Goal: Information Seeking & Learning: Learn about a topic

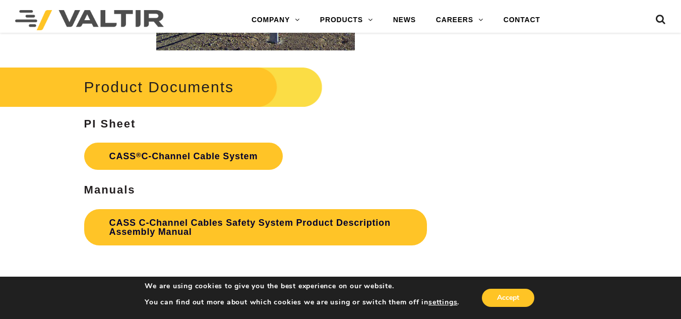
scroll to position [2074, 0]
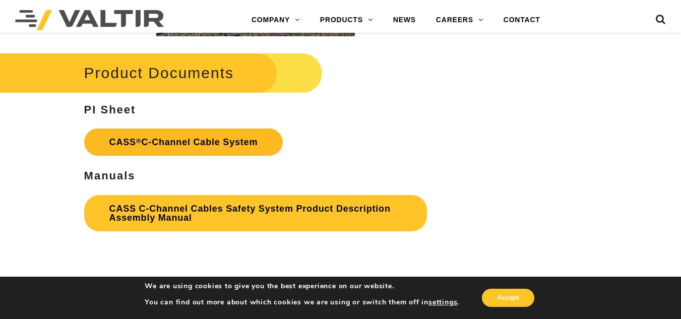
click at [190, 137] on link "CASS ® C-Channel Cable System" at bounding box center [183, 142] width 199 height 27
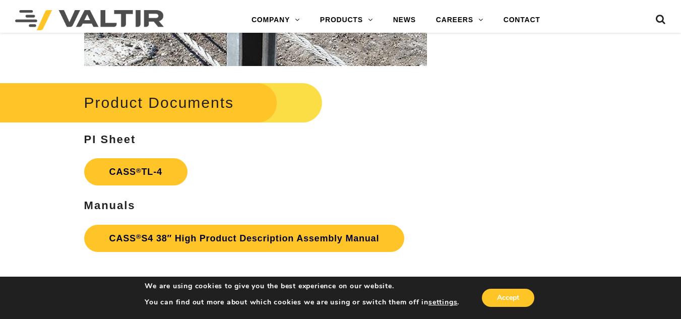
scroll to position [1392, 0]
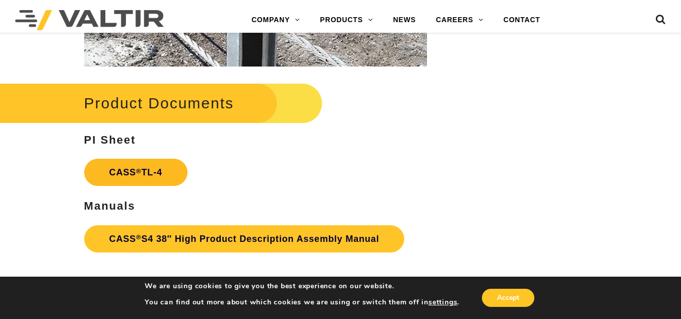
click at [149, 169] on link "CASS ® TL-4" at bounding box center [135, 172] width 103 height 27
